Goal: Task Accomplishment & Management: Use online tool/utility

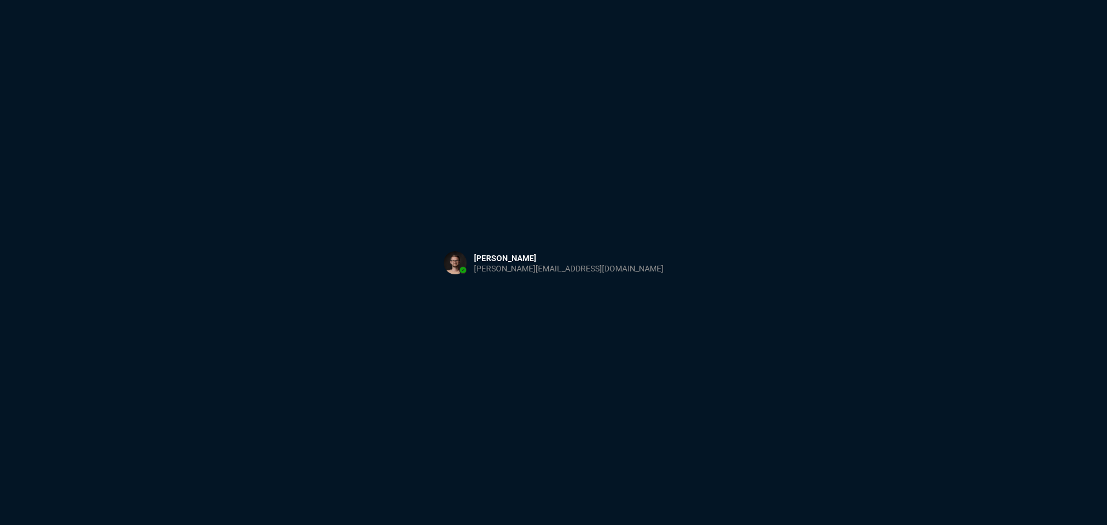
click at [221, 271] on div "Sign in with Microsoft" at bounding box center [553, 262] width 1107 height 525
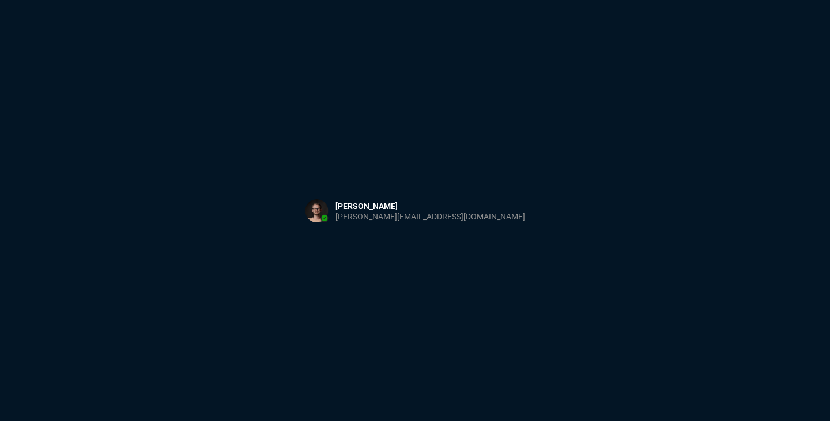
click at [391, 190] on div "Sign in with Microsoft" at bounding box center [415, 210] width 830 height 421
click at [372, 163] on div "Sign in with Microsoft" at bounding box center [415, 210] width 830 height 421
click at [369, 163] on div "Sign in with Microsoft" at bounding box center [415, 210] width 830 height 421
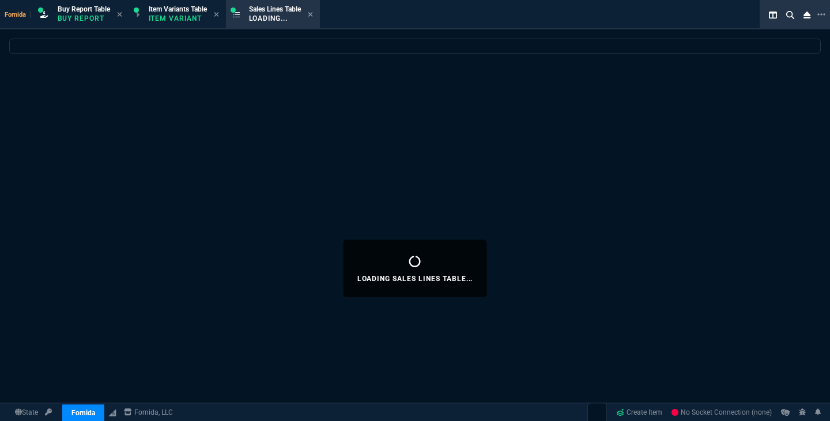
select select "1: BROV"
select select
